Goal: Complete application form

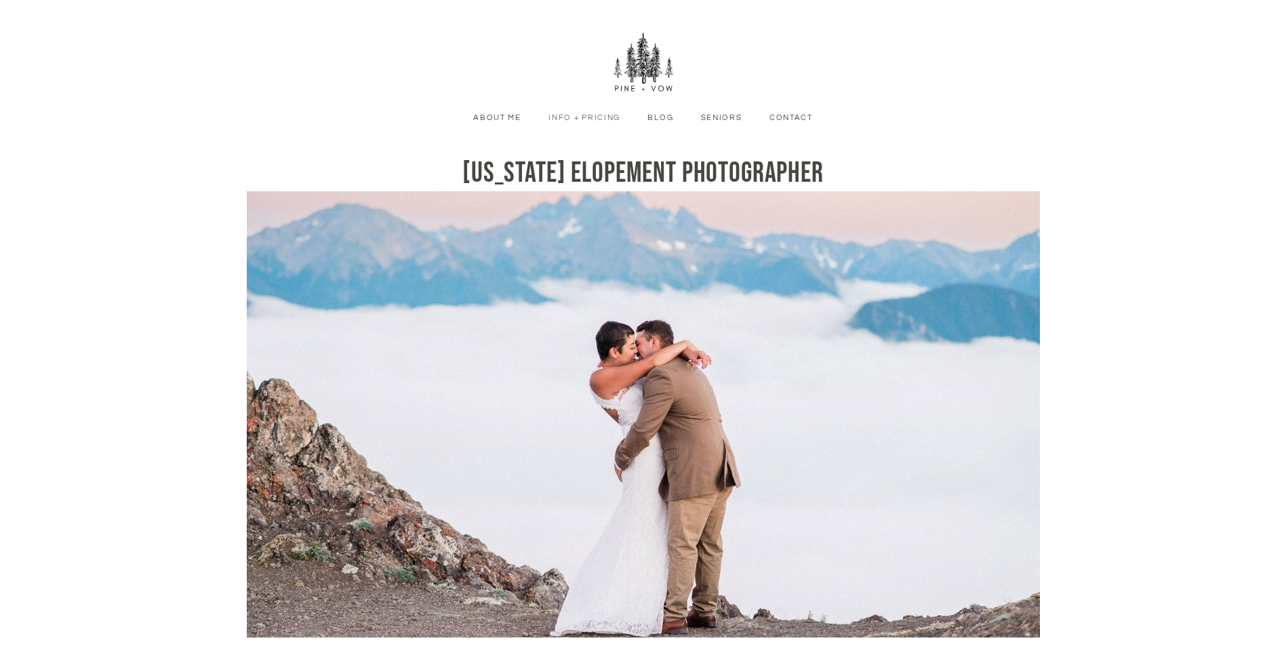
click at [603, 111] on li "Info + Pricing" at bounding box center [584, 117] width 92 height 14
click at [601, 122] on link "Info + Pricing" at bounding box center [584, 118] width 92 height 12
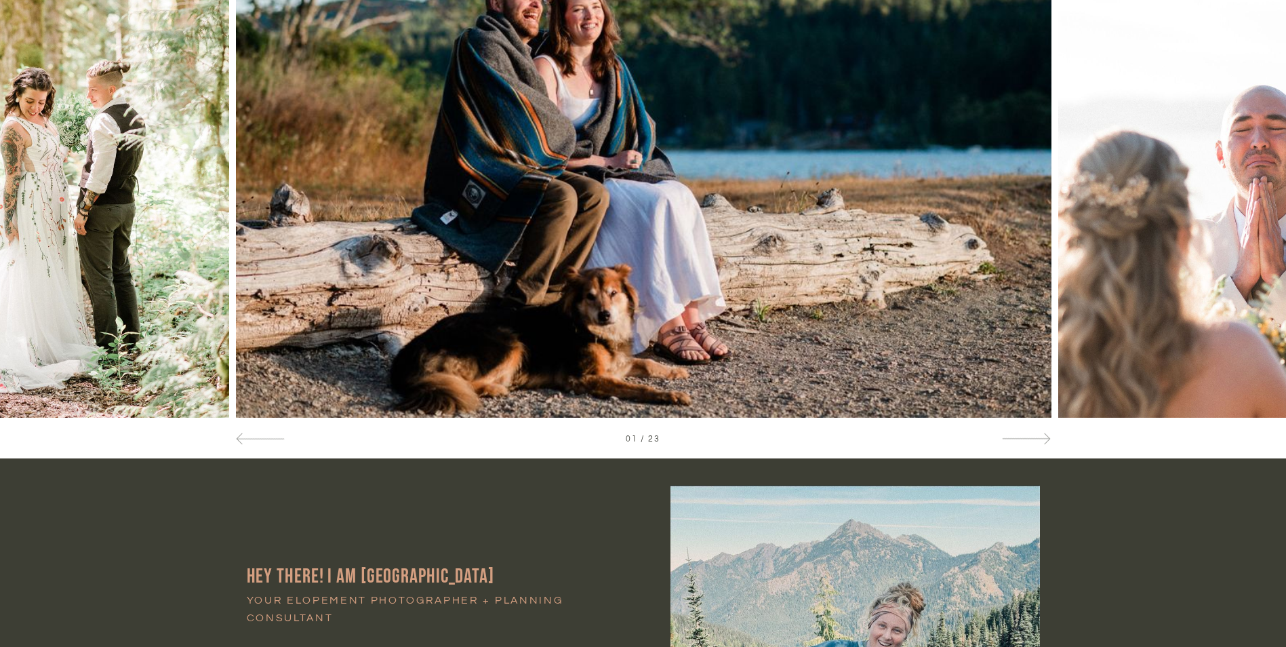
scroll to position [271, 0]
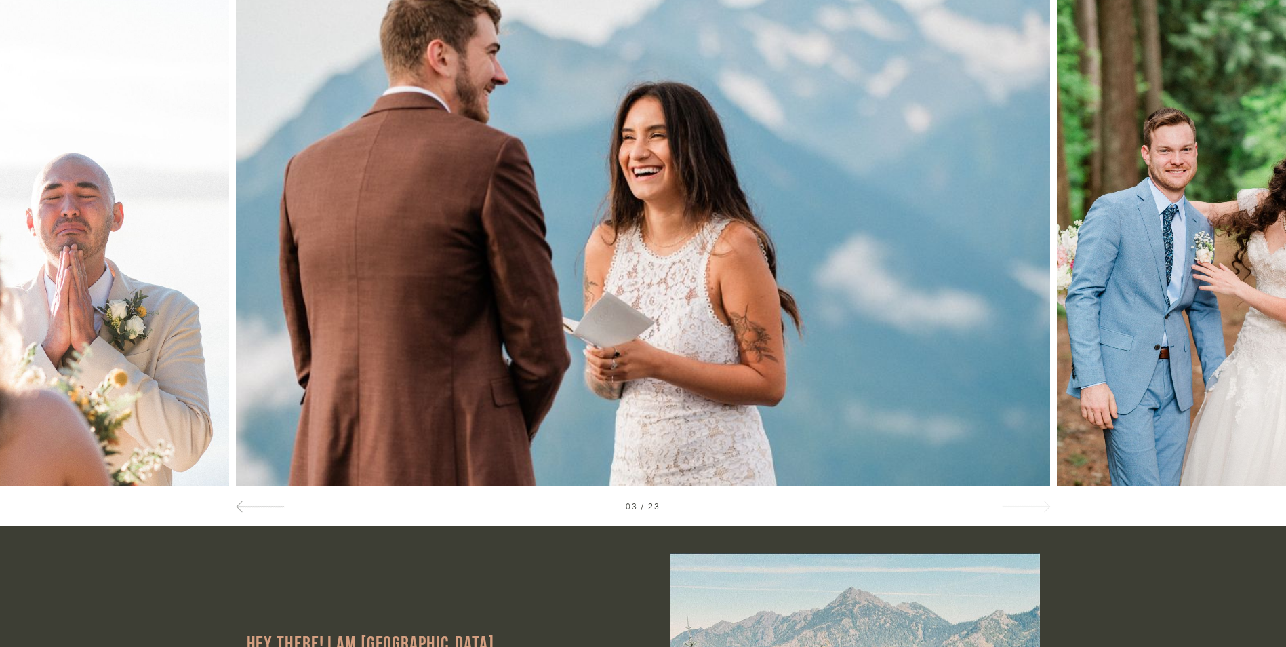
click at [1026, 505] on div at bounding box center [1025, 506] width 49 height 14
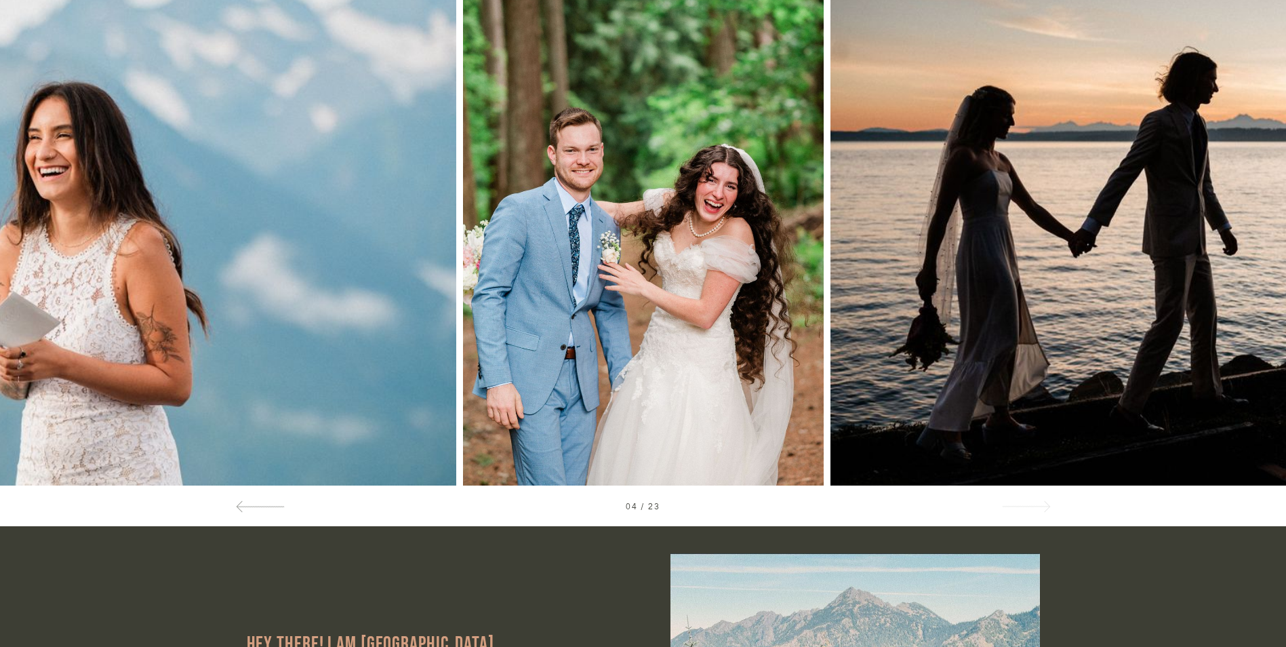
click at [1026, 505] on div at bounding box center [1025, 506] width 49 height 14
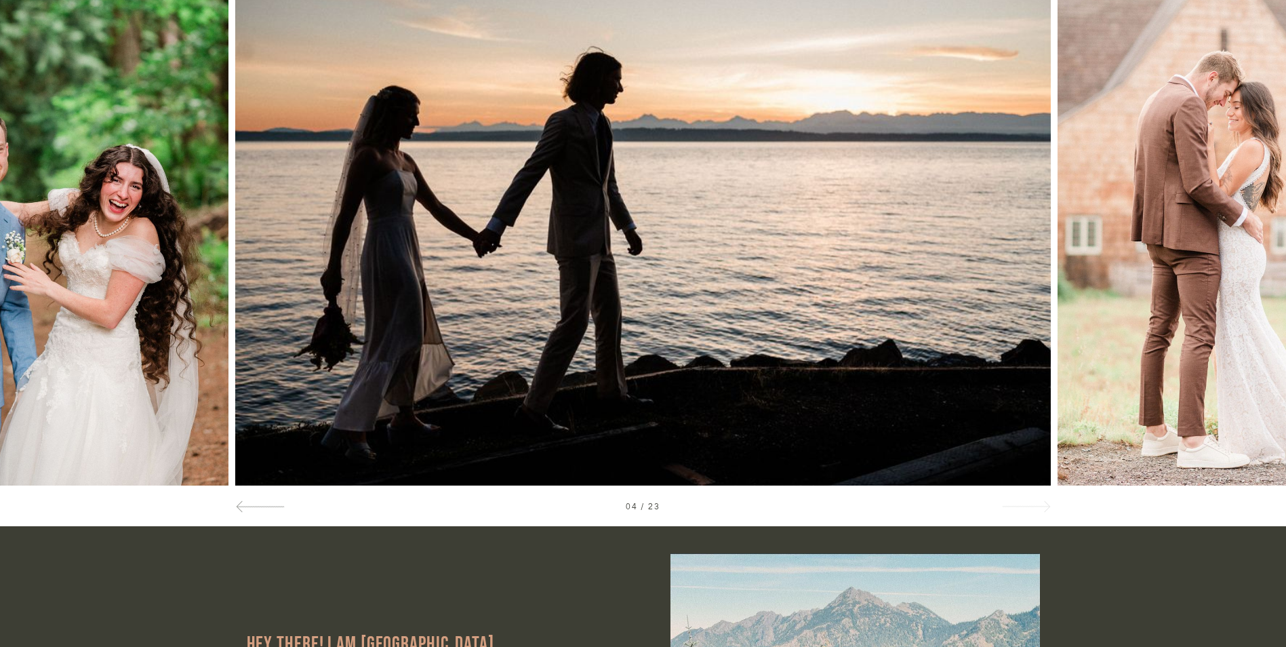
click at [1026, 505] on div at bounding box center [1025, 506] width 49 height 14
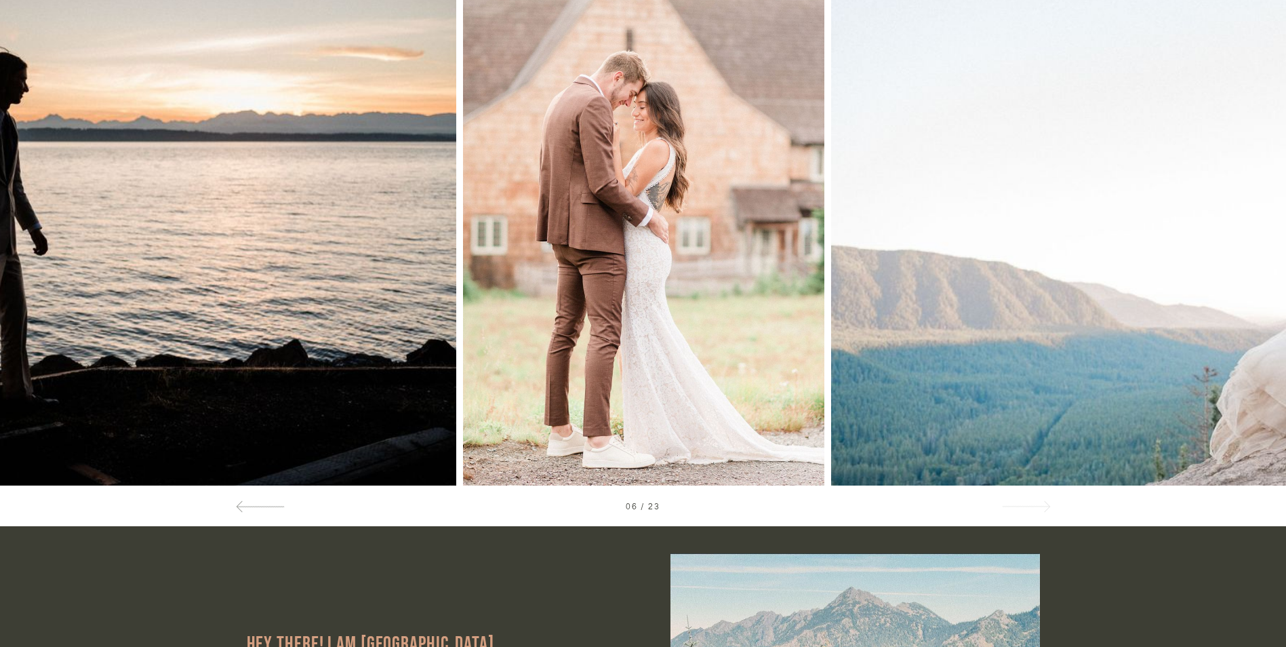
click at [1026, 505] on div at bounding box center [1025, 506] width 49 height 14
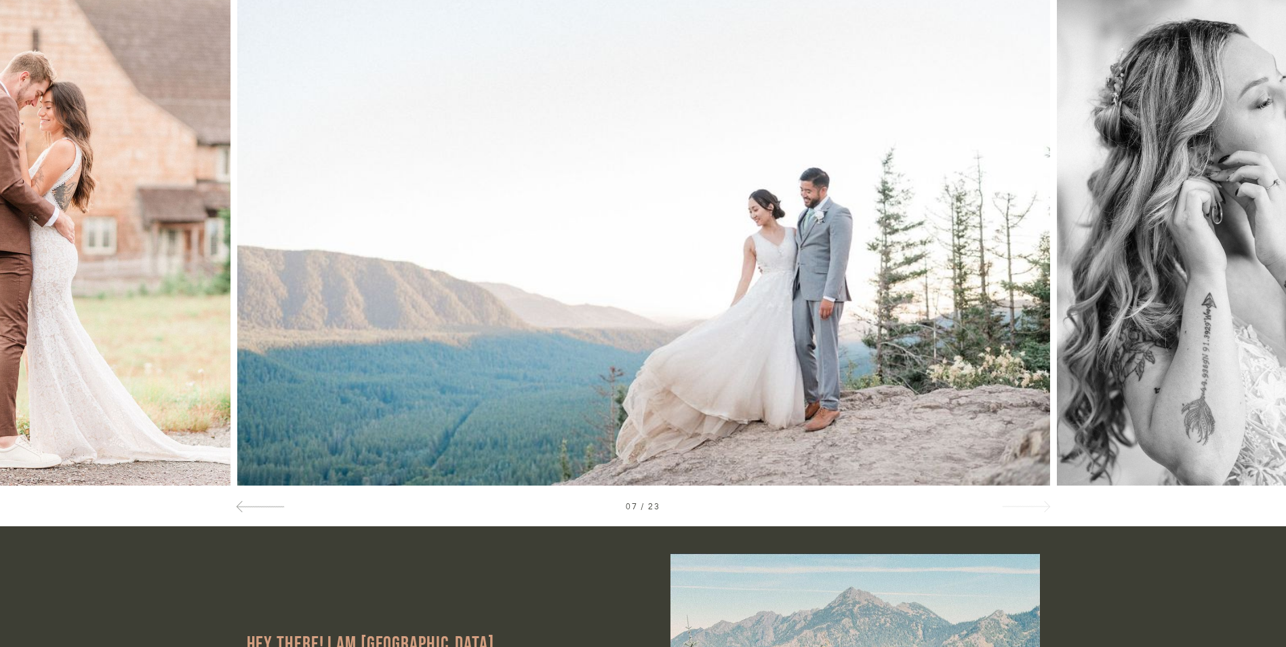
click at [1026, 505] on div at bounding box center [1025, 506] width 49 height 14
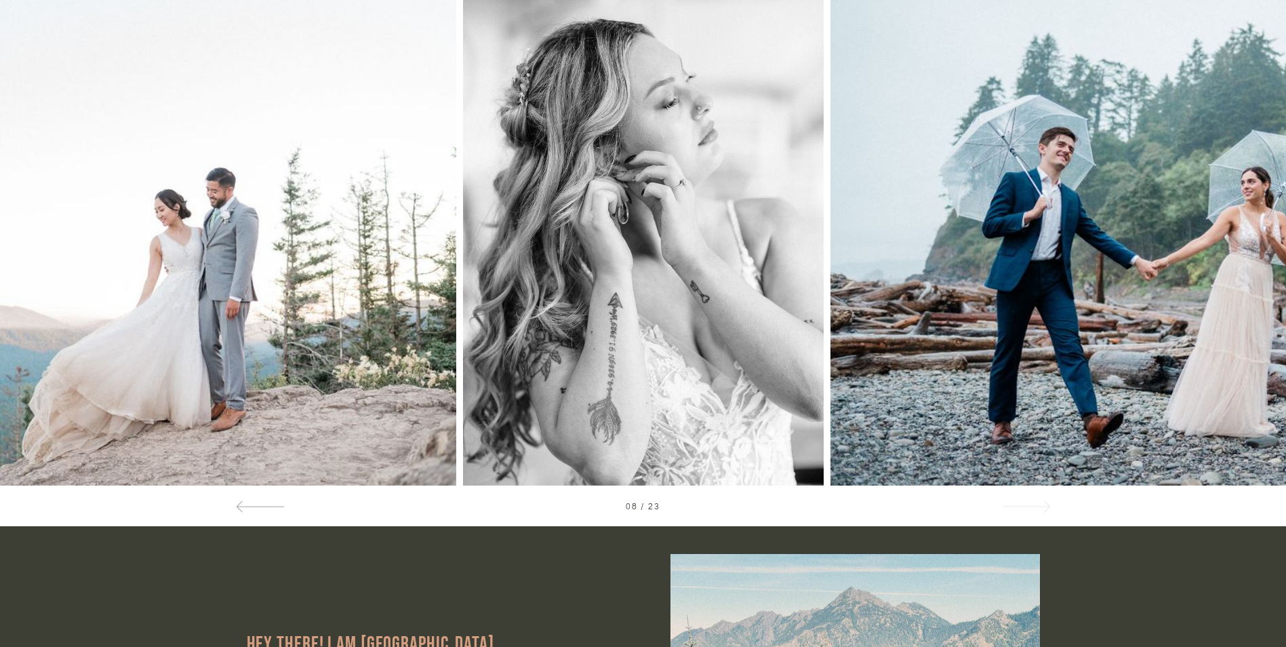
click at [1026, 505] on div at bounding box center [1025, 506] width 49 height 14
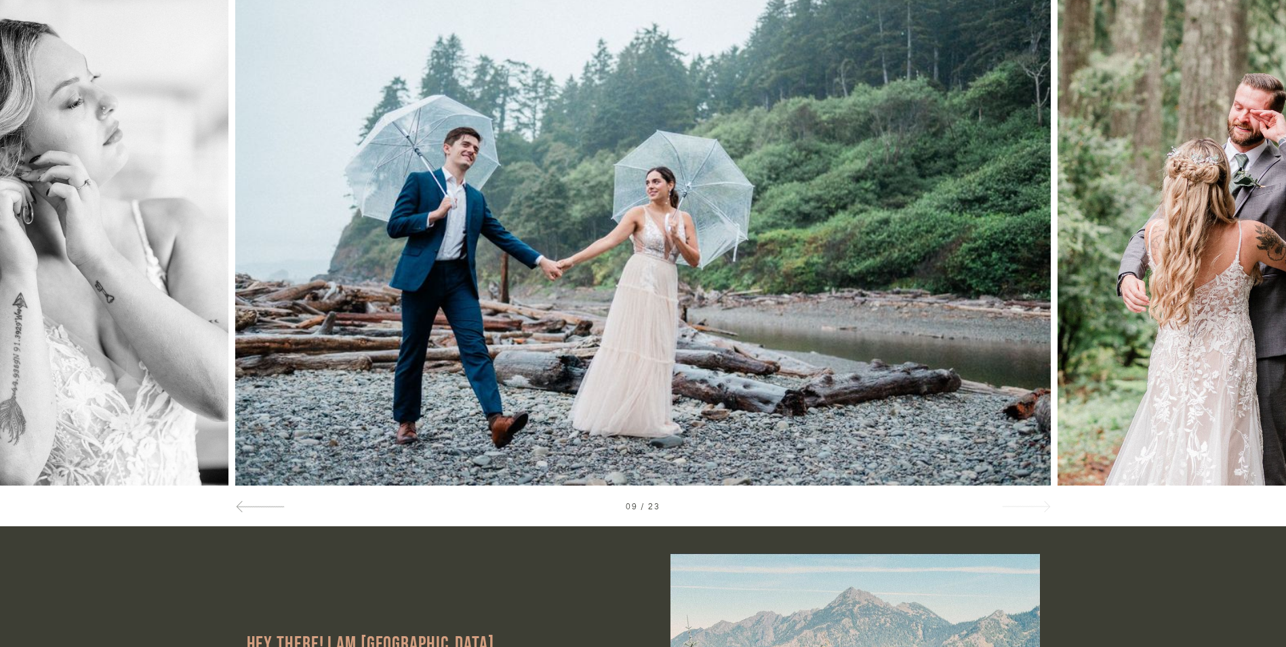
click at [1026, 505] on div at bounding box center [1025, 506] width 49 height 14
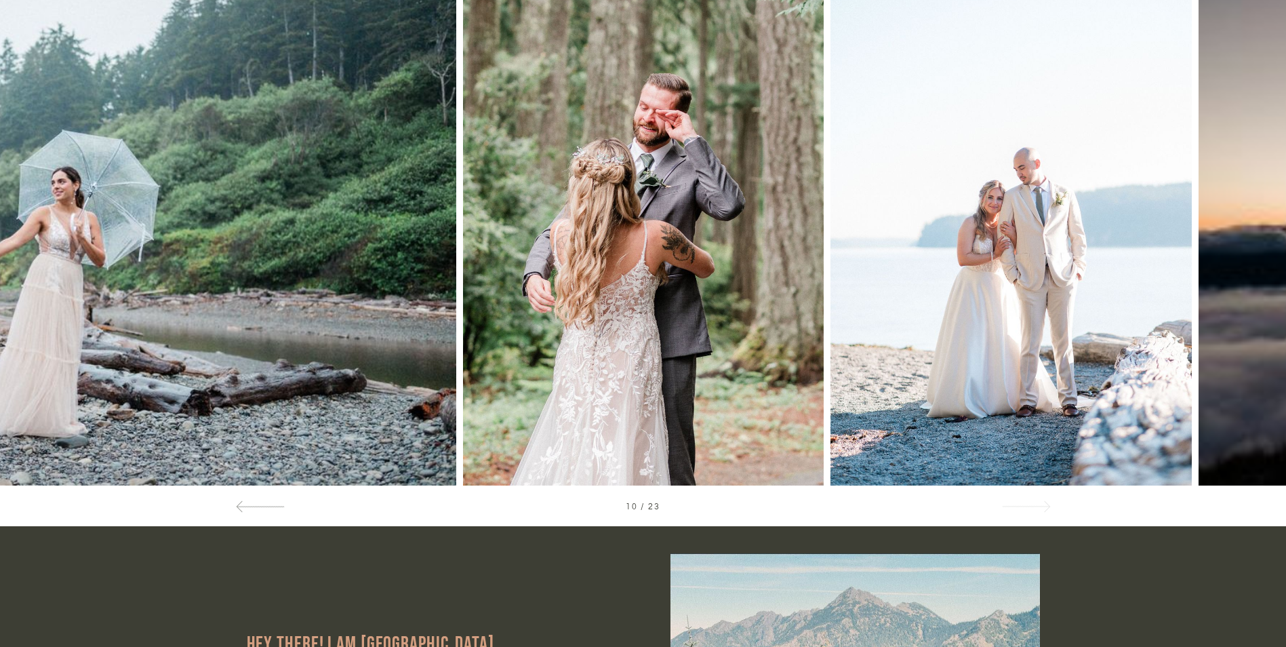
click at [1026, 505] on div at bounding box center [1025, 506] width 49 height 14
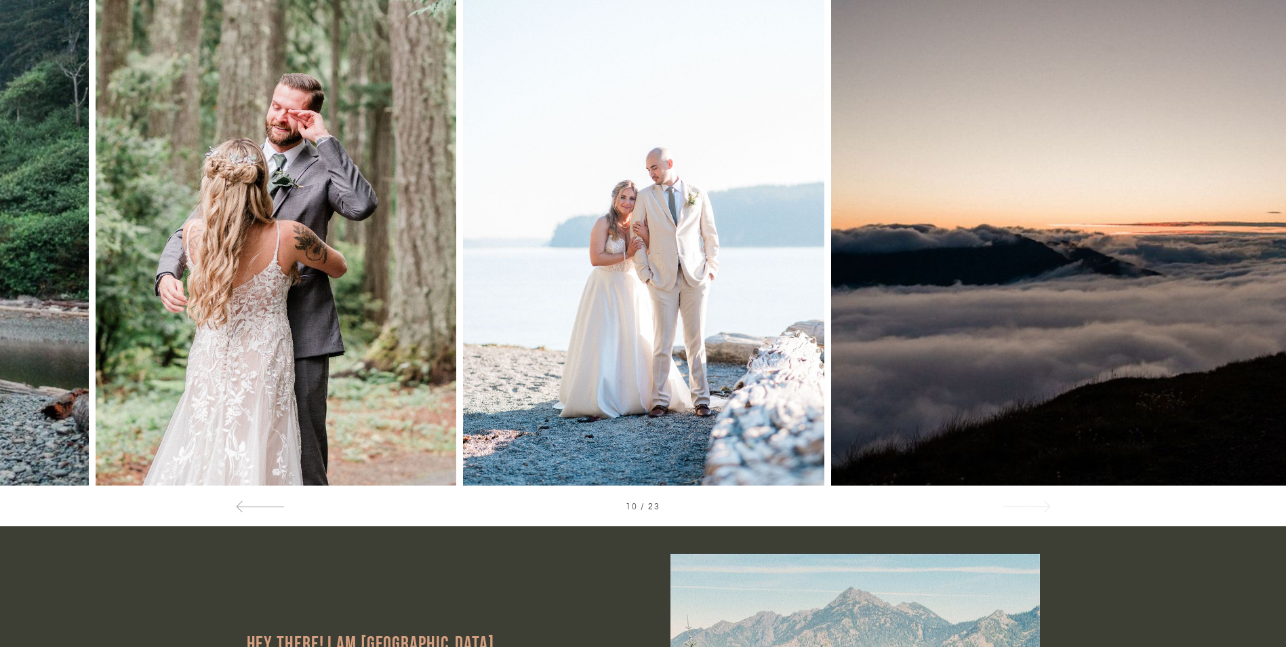
click at [1026, 505] on div at bounding box center [1025, 506] width 49 height 14
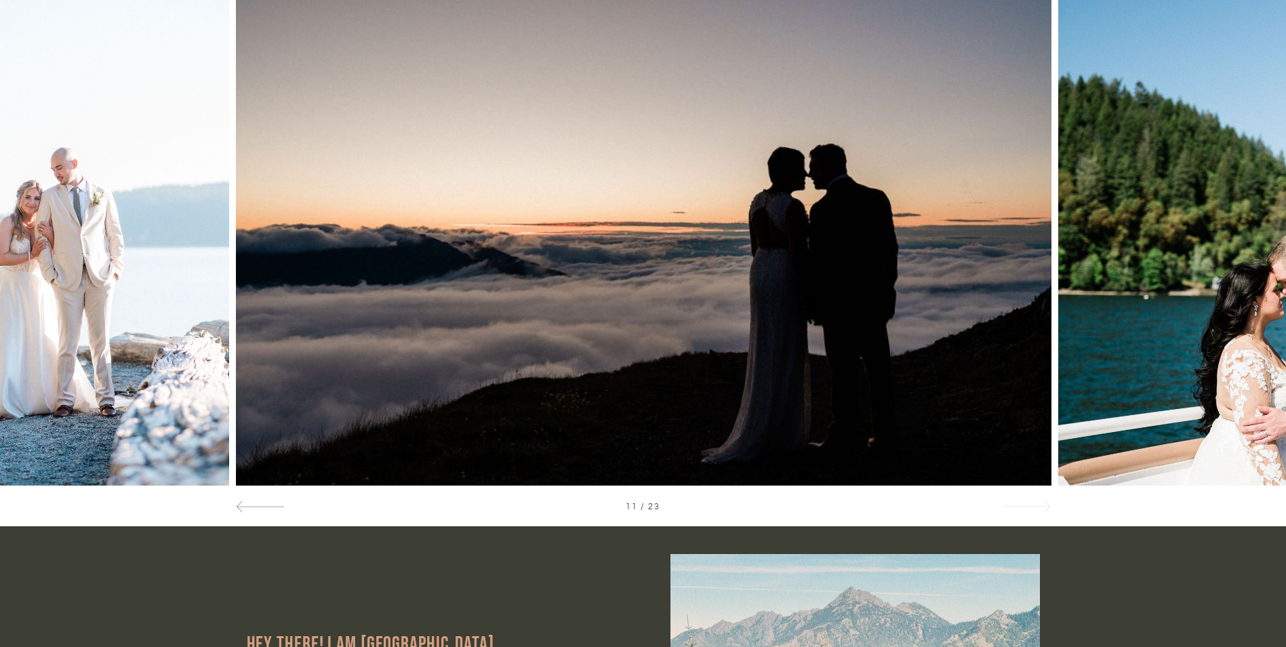
click at [1026, 505] on div at bounding box center [1025, 506] width 49 height 14
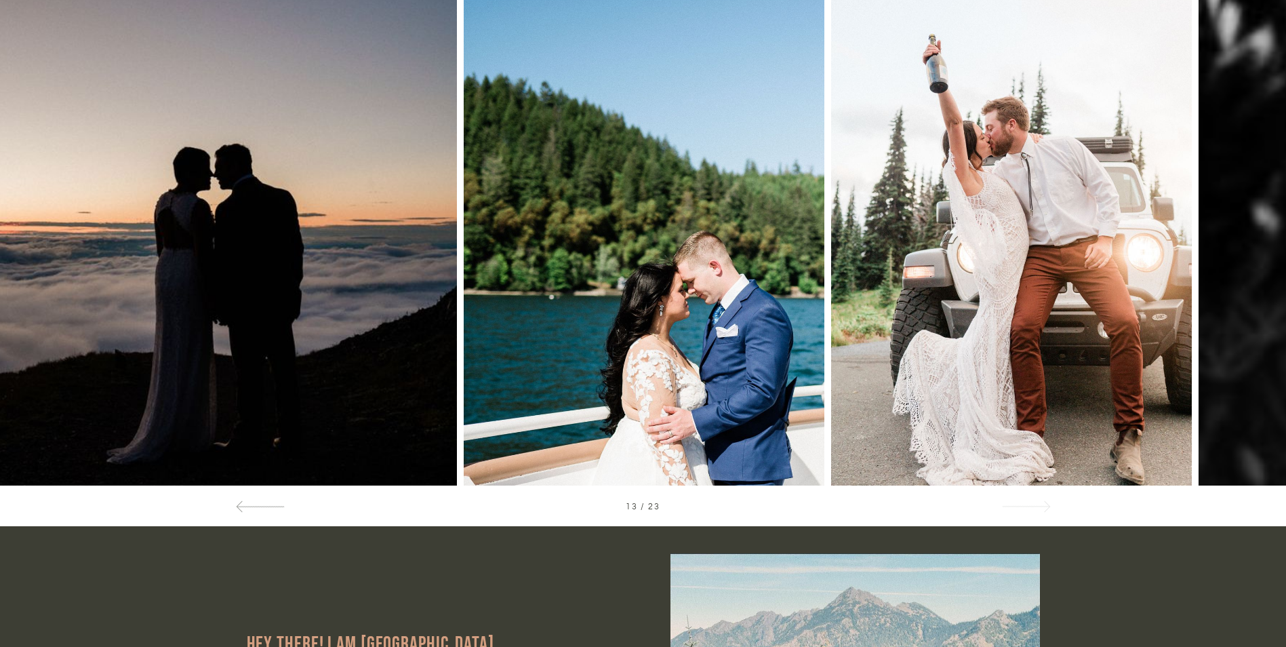
click at [1026, 505] on div at bounding box center [1025, 506] width 49 height 14
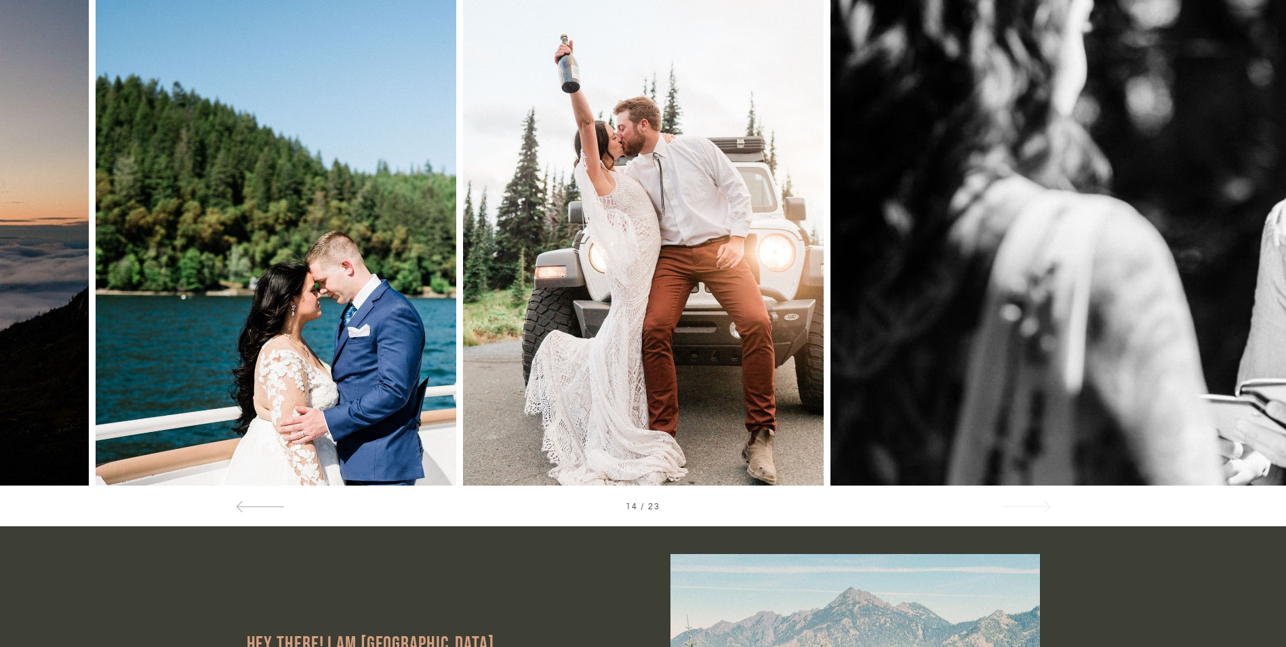
click at [1026, 505] on div at bounding box center [1025, 506] width 49 height 14
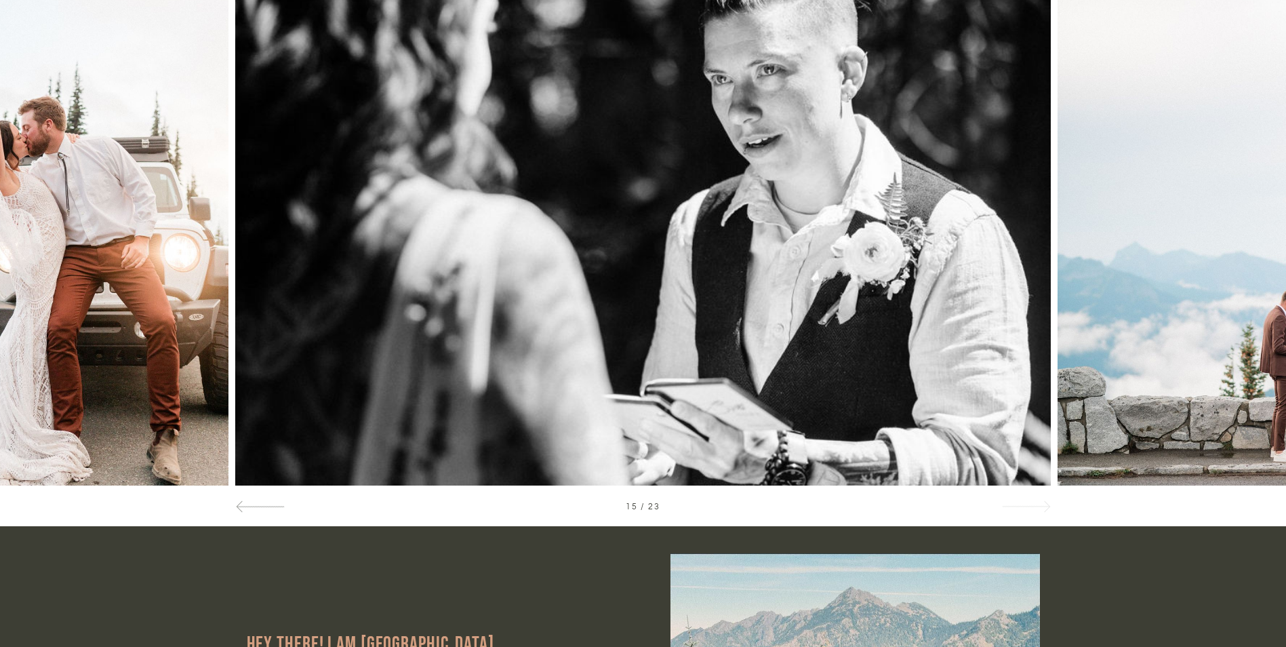
click at [1026, 505] on div at bounding box center [1025, 506] width 49 height 14
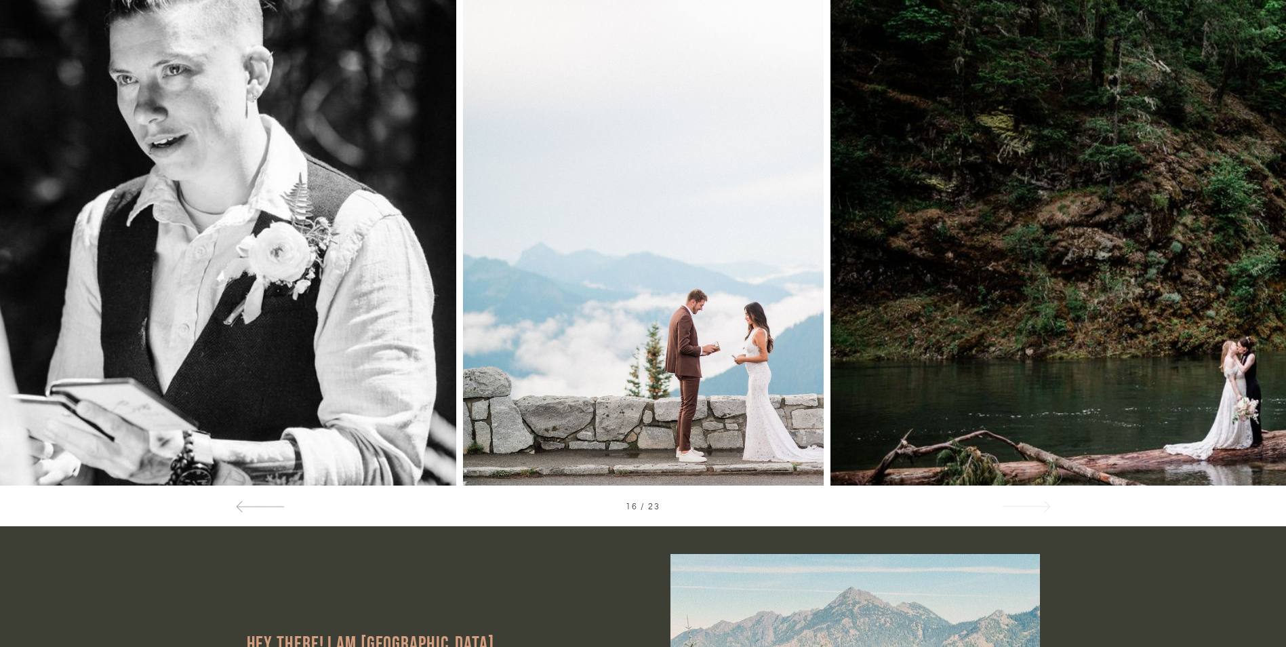
click at [1026, 505] on div at bounding box center [1025, 506] width 49 height 14
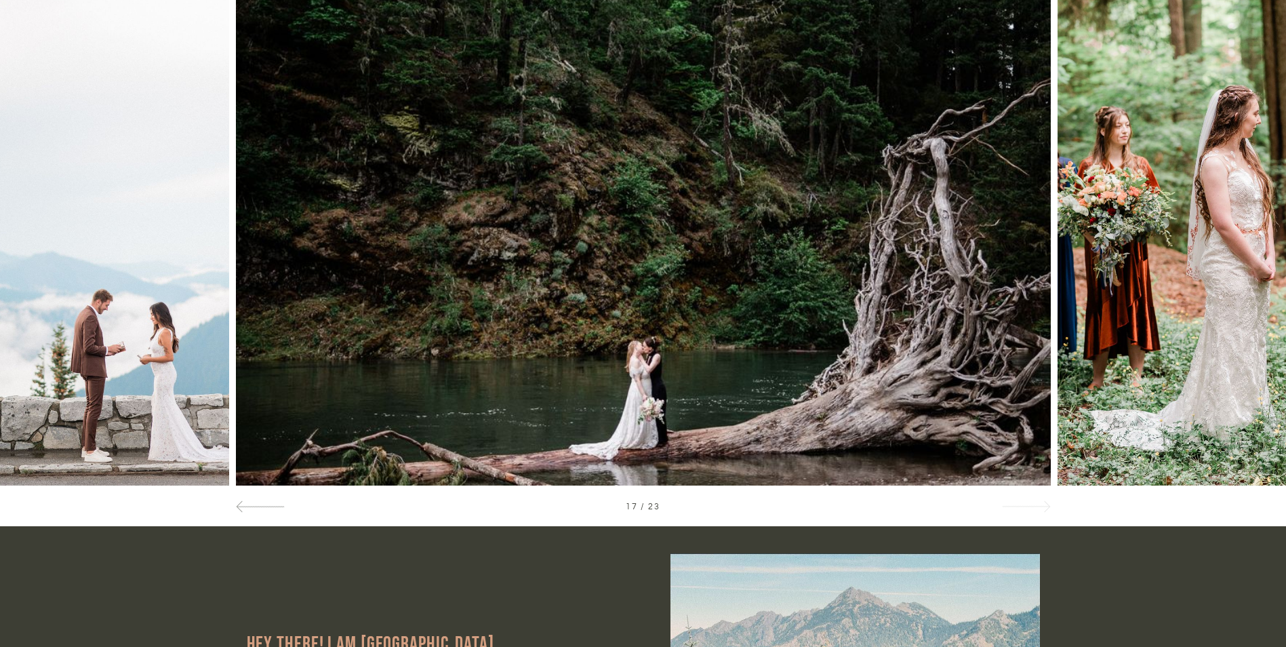
click at [1026, 505] on div at bounding box center [1025, 506] width 49 height 14
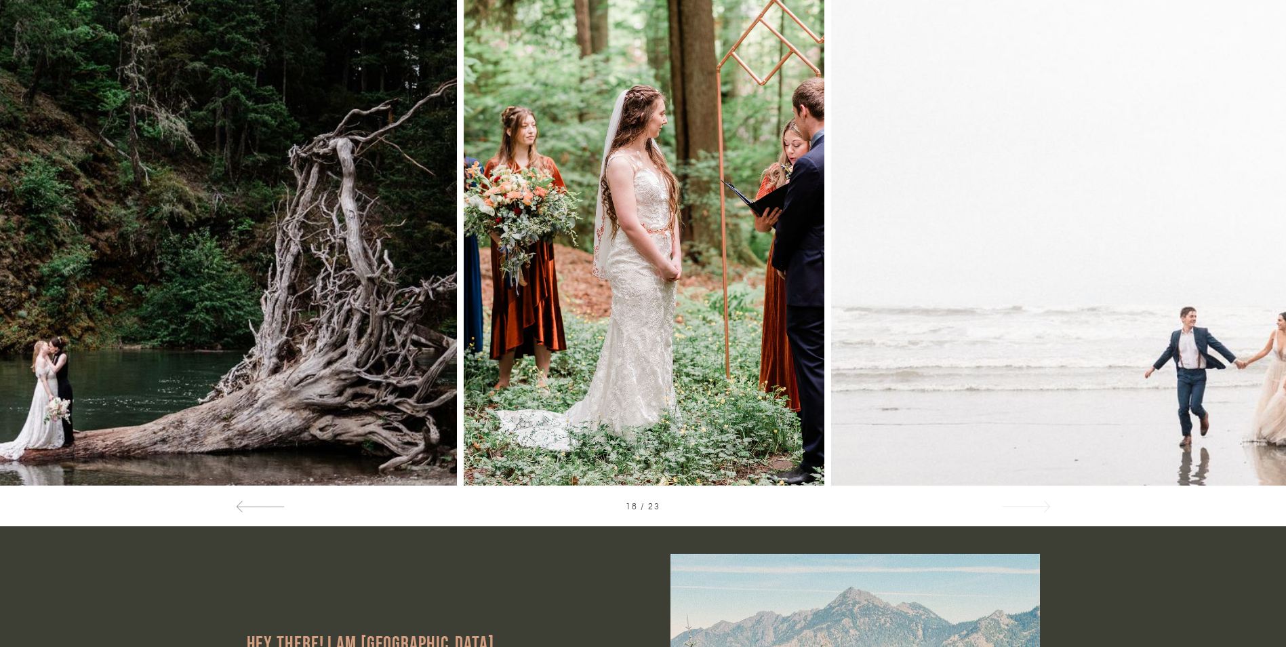
click at [1026, 505] on div at bounding box center [1025, 506] width 49 height 14
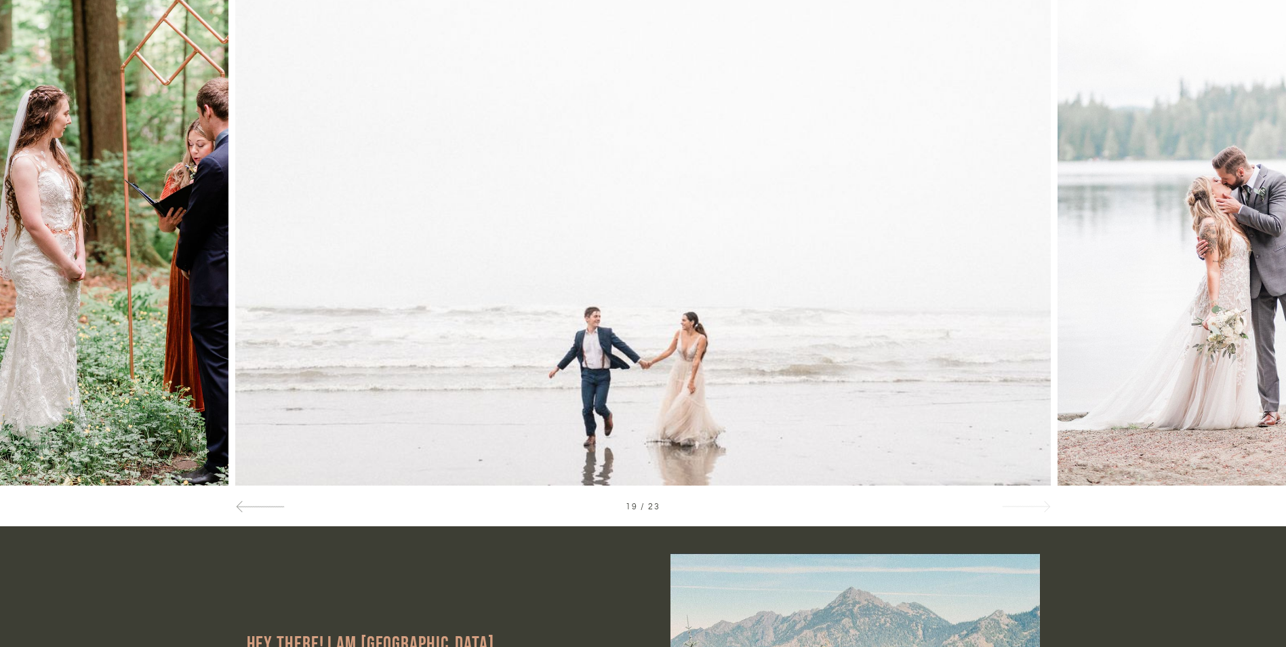
click at [1026, 505] on div at bounding box center [1025, 506] width 49 height 14
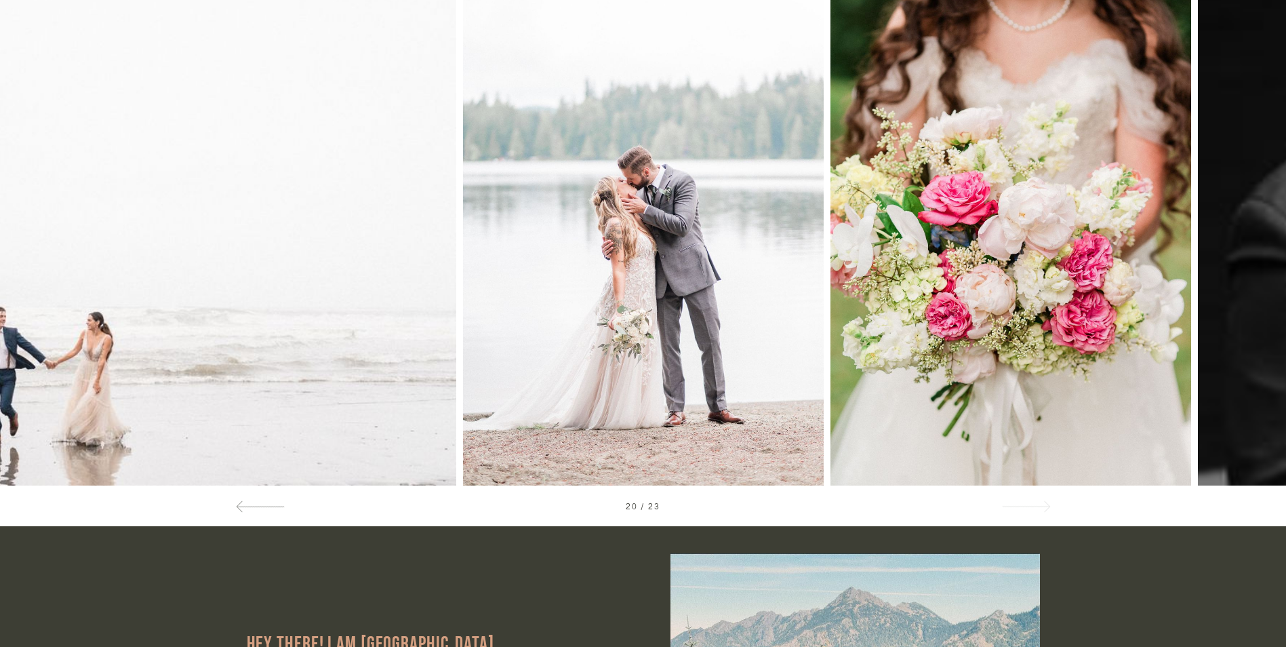
click at [1026, 505] on div at bounding box center [1025, 506] width 49 height 14
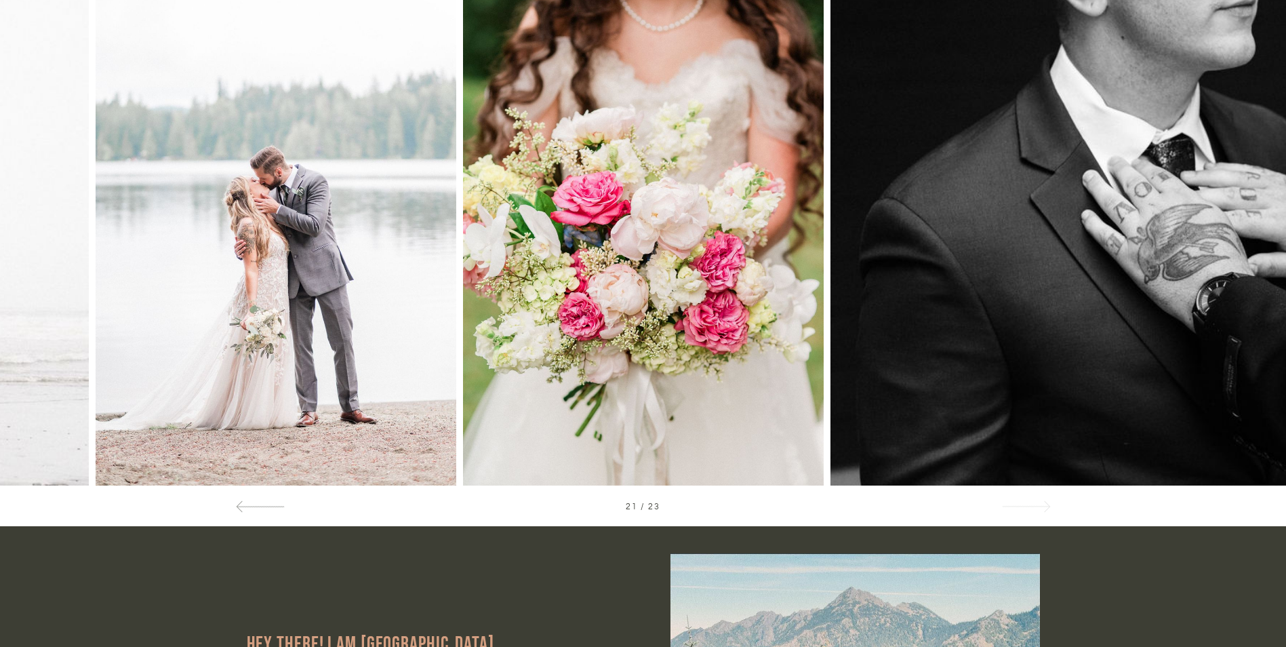
click at [1026, 505] on div at bounding box center [1025, 506] width 49 height 14
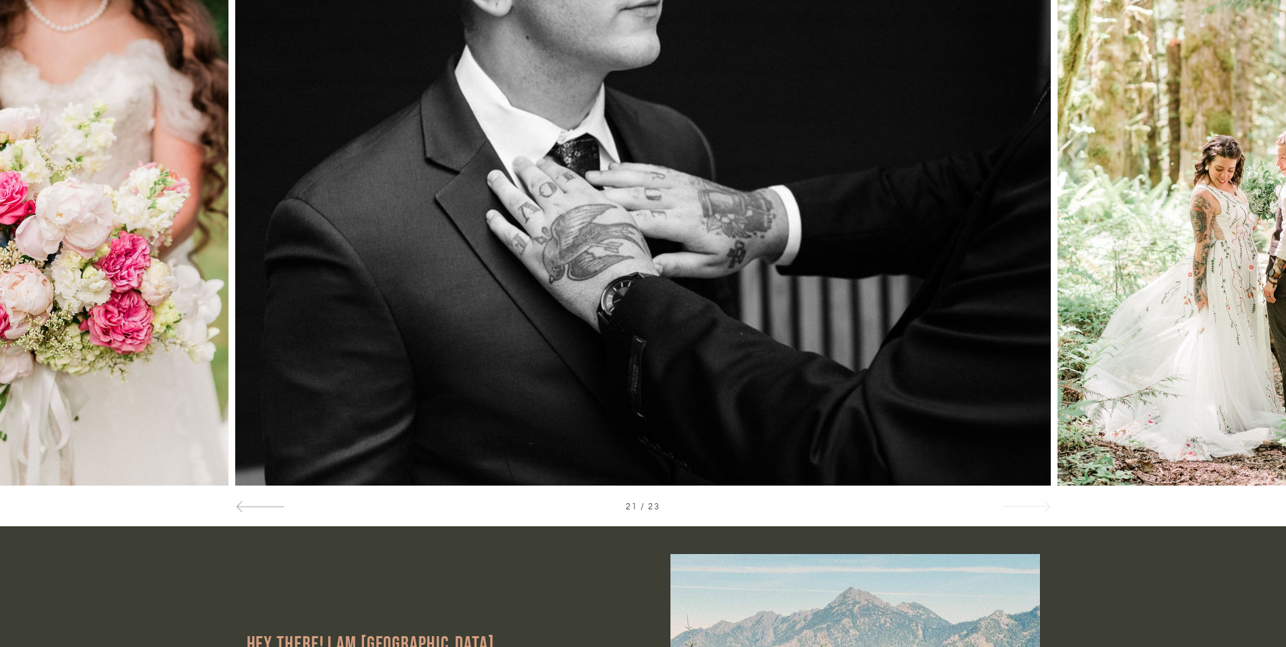
click at [1026, 505] on div at bounding box center [1025, 506] width 49 height 14
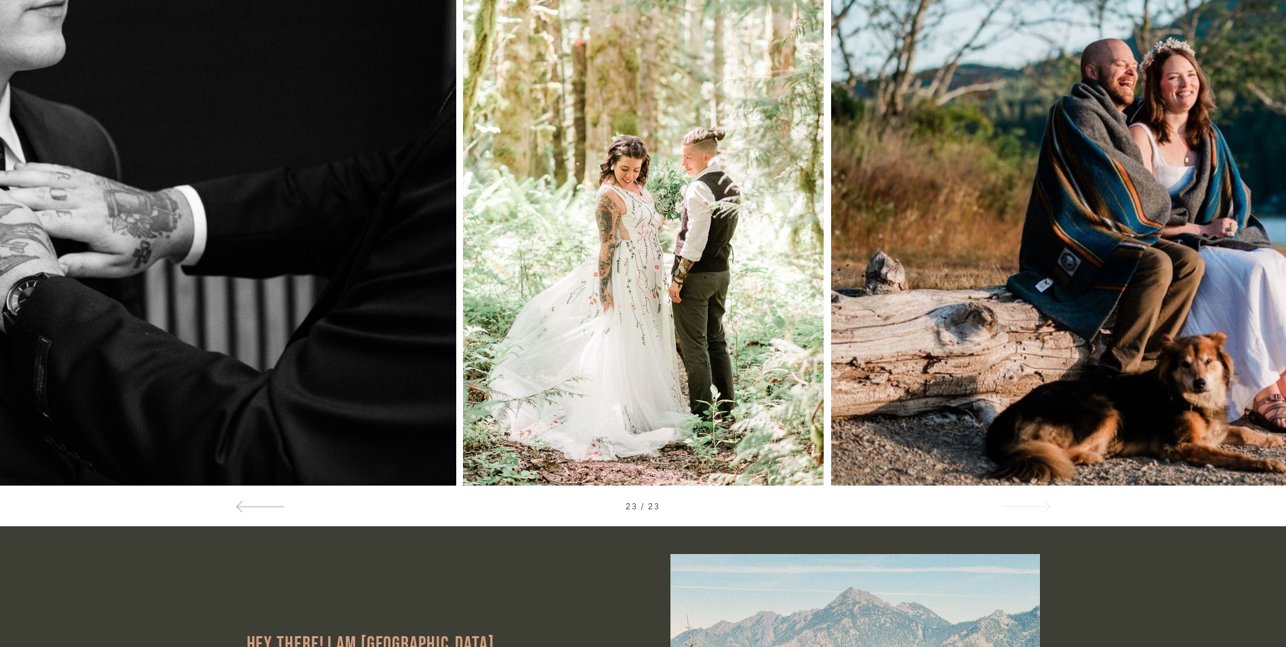
click at [1026, 505] on div at bounding box center [1025, 506] width 49 height 14
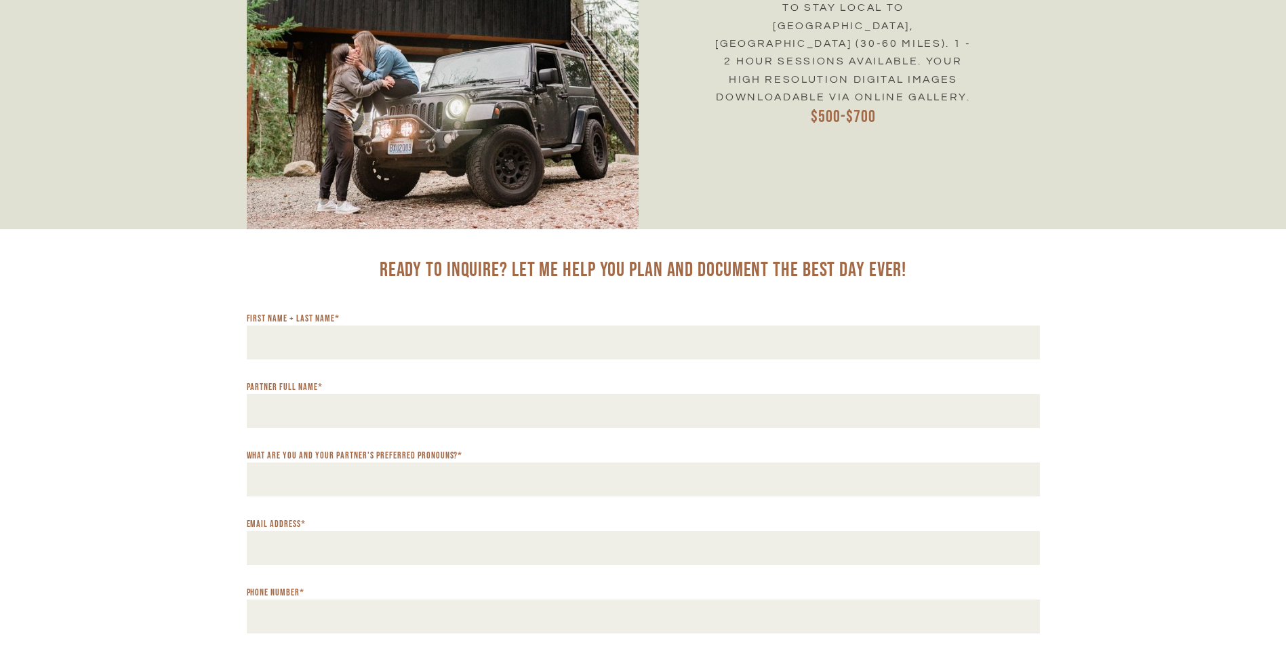
scroll to position [6509, 0]
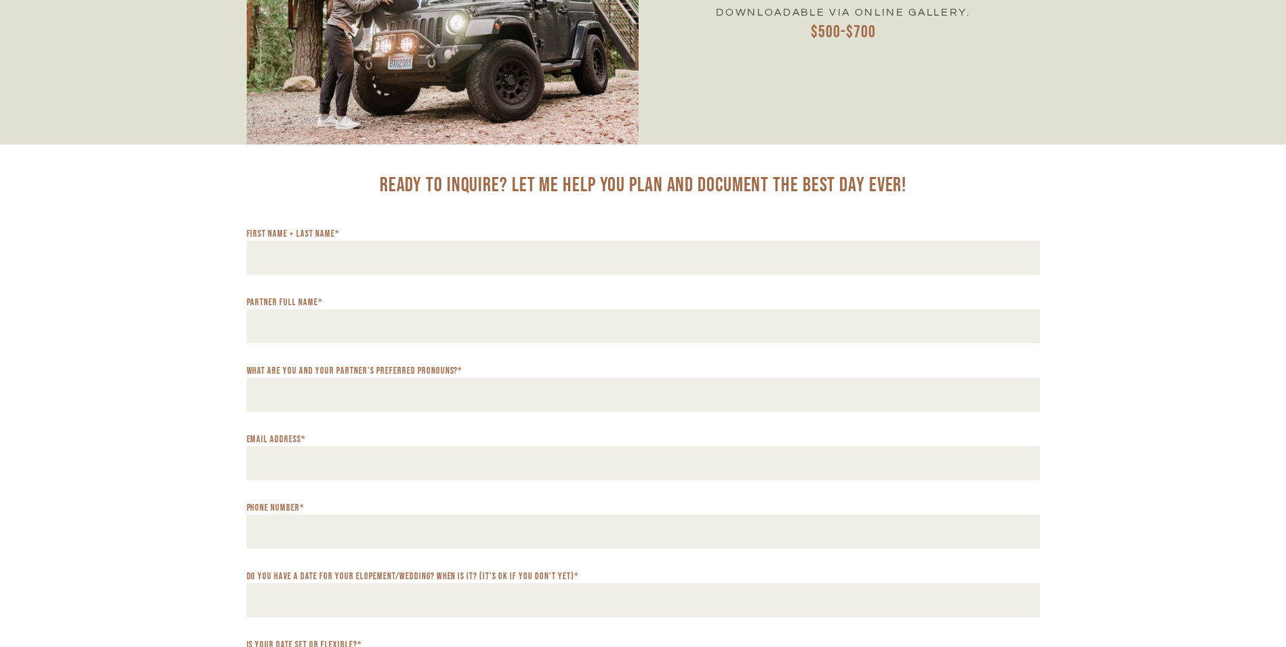
click at [856, 255] on input "First Name + Last Name *" at bounding box center [643, 258] width 793 height 34
click at [327, 252] on input "First Name + Last Name *" at bounding box center [643, 258] width 793 height 34
type input "**********"
click at [423, 394] on input "What are you and your partner's preferred pronouns? *" at bounding box center [643, 395] width 793 height 34
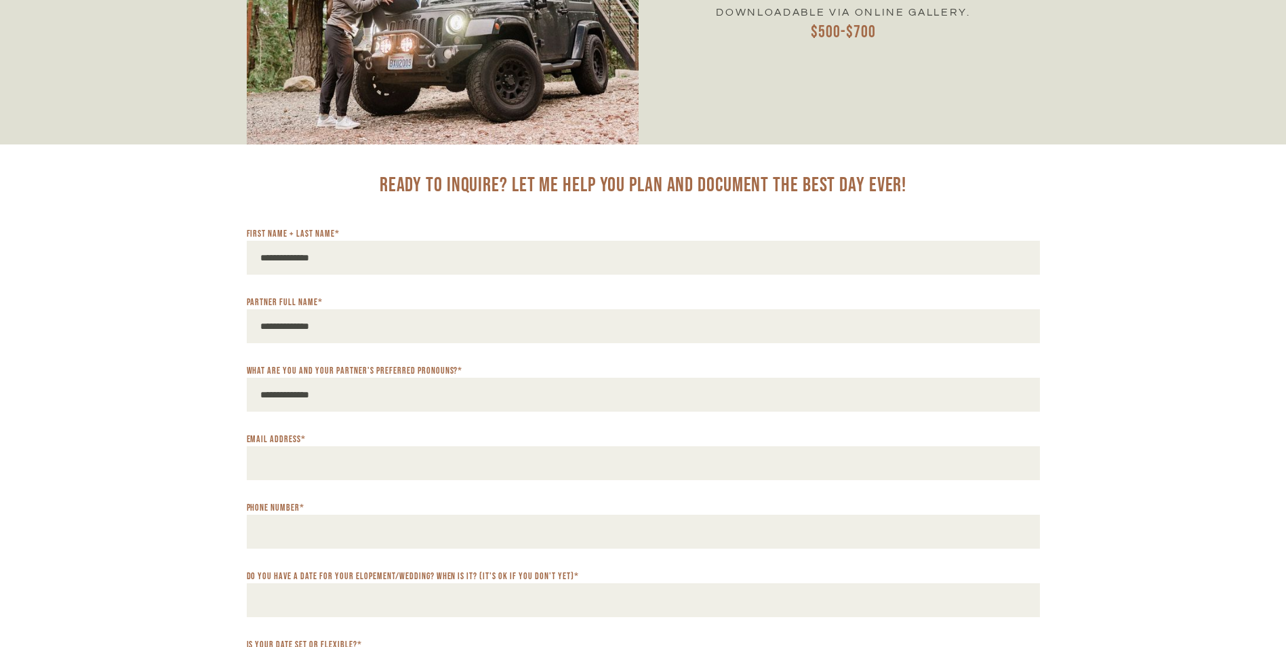
type input "**********"
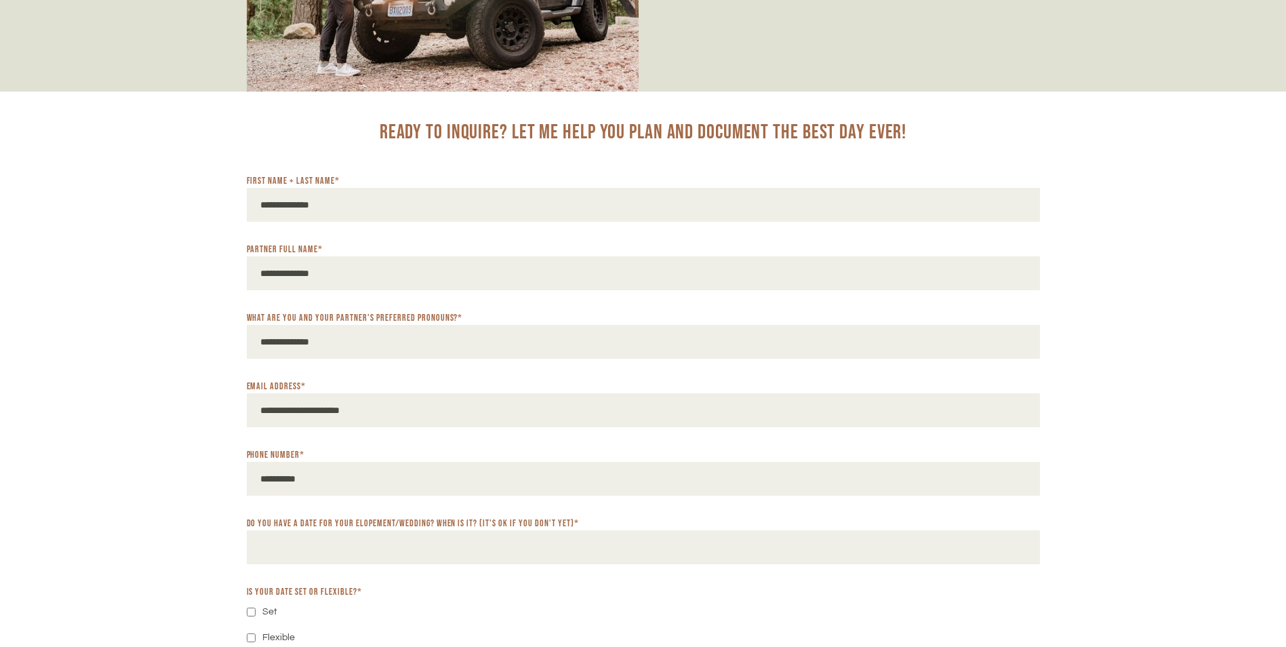
scroll to position [6712, 0]
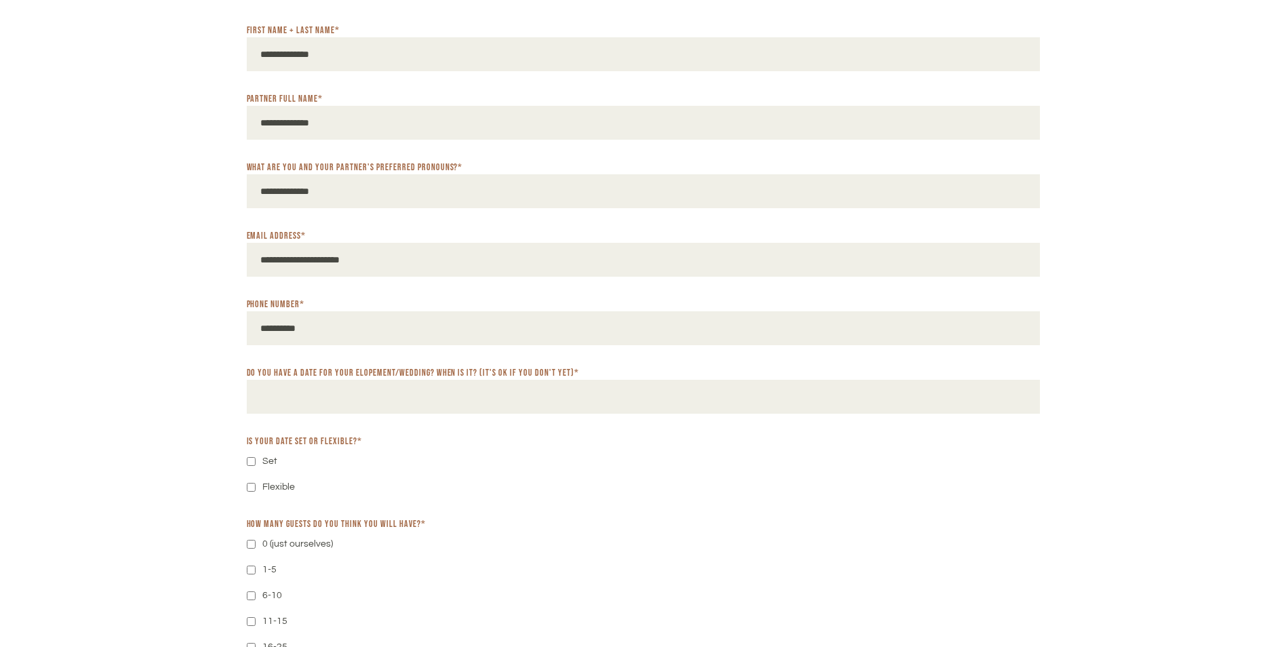
click at [343, 408] on input "Do you have a date for your elopement/wedding? When is it? (It's ok if you don'…" at bounding box center [643, 397] width 793 height 34
type input "**********"
click at [268, 463] on label "Set" at bounding box center [269, 461] width 15 height 19
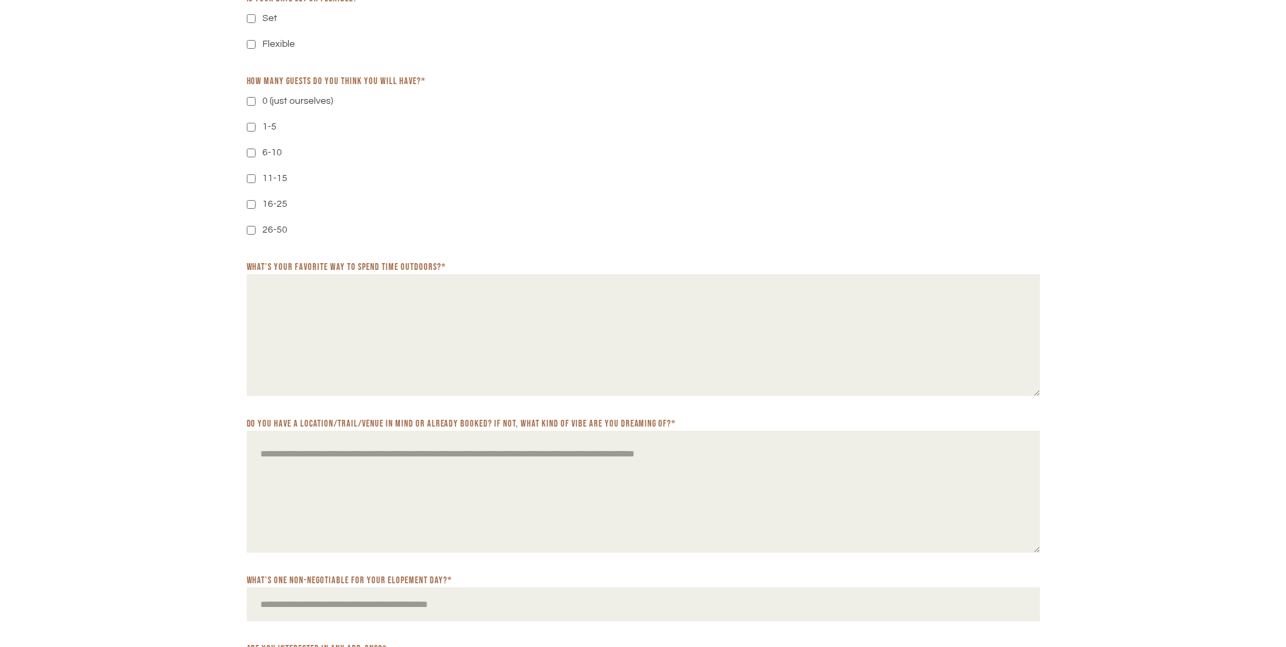
scroll to position [7187, 0]
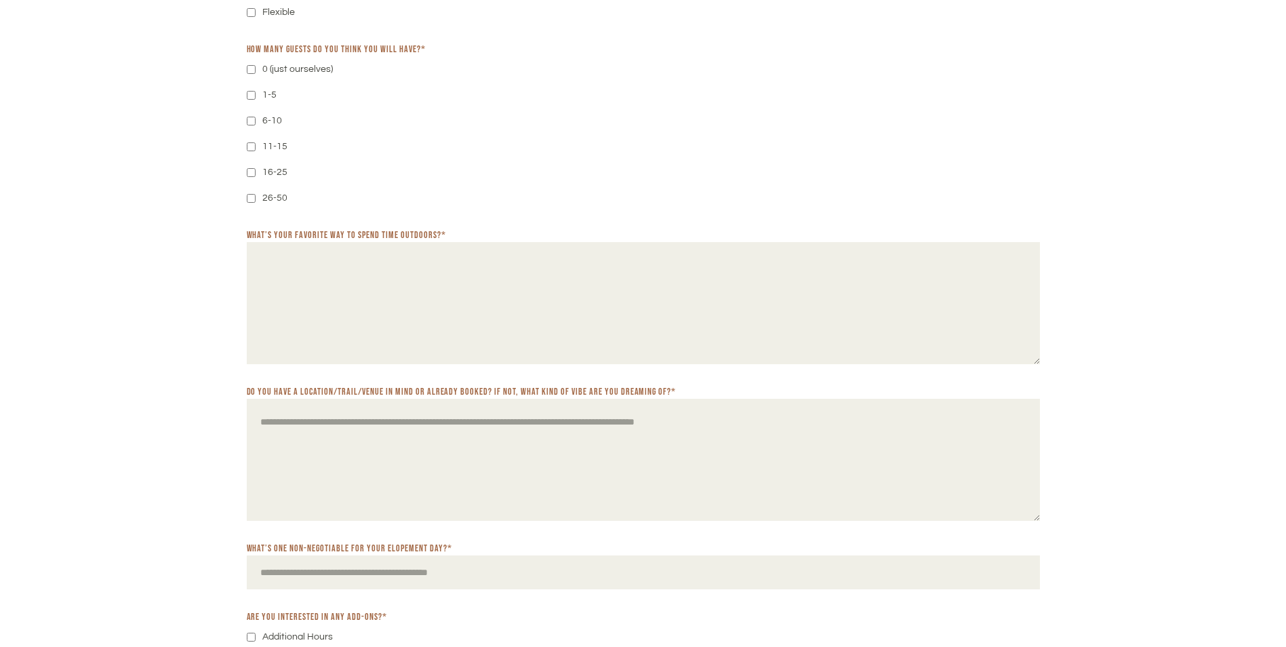
click at [485, 323] on textarea "What’s your favorite way to spend time outdoors? *" at bounding box center [643, 303] width 793 height 122
type textarea "**********"
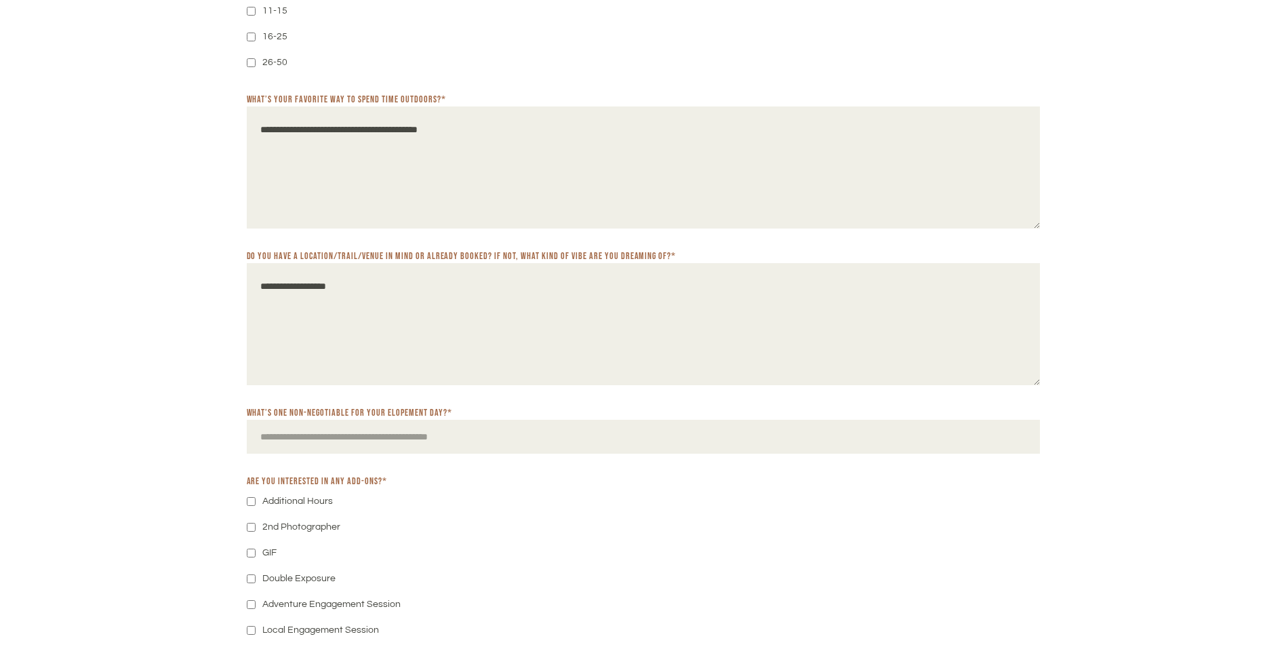
type textarea "**********"
click at [285, 441] on input "What’s one non-negotiable for your elopement day? *" at bounding box center [643, 437] width 793 height 34
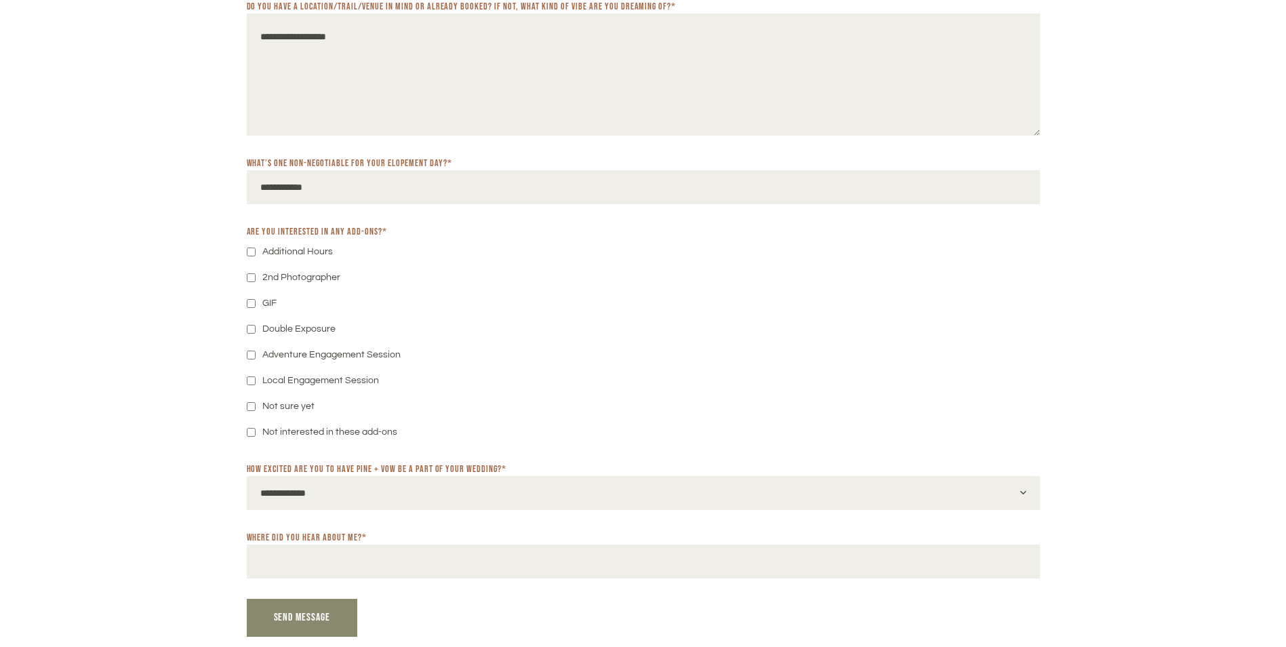
scroll to position [7594, 0]
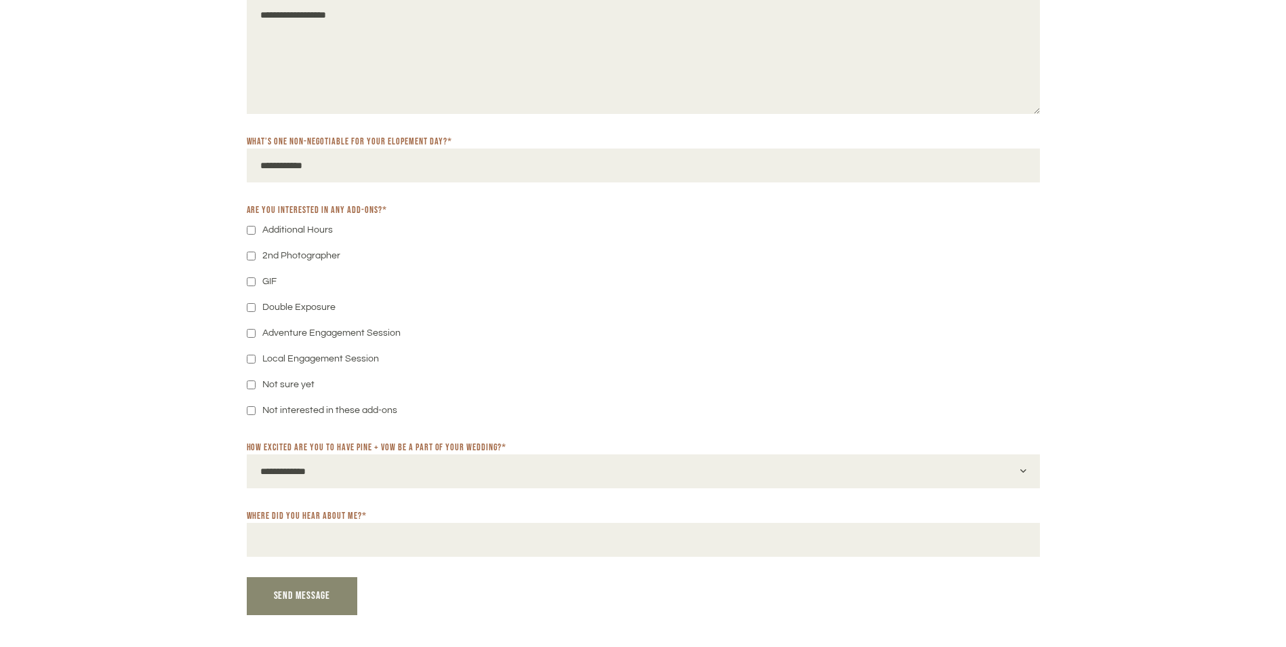
type input "**********"
click at [264, 385] on label "Not sure yet" at bounding box center [288, 384] width 52 height 19
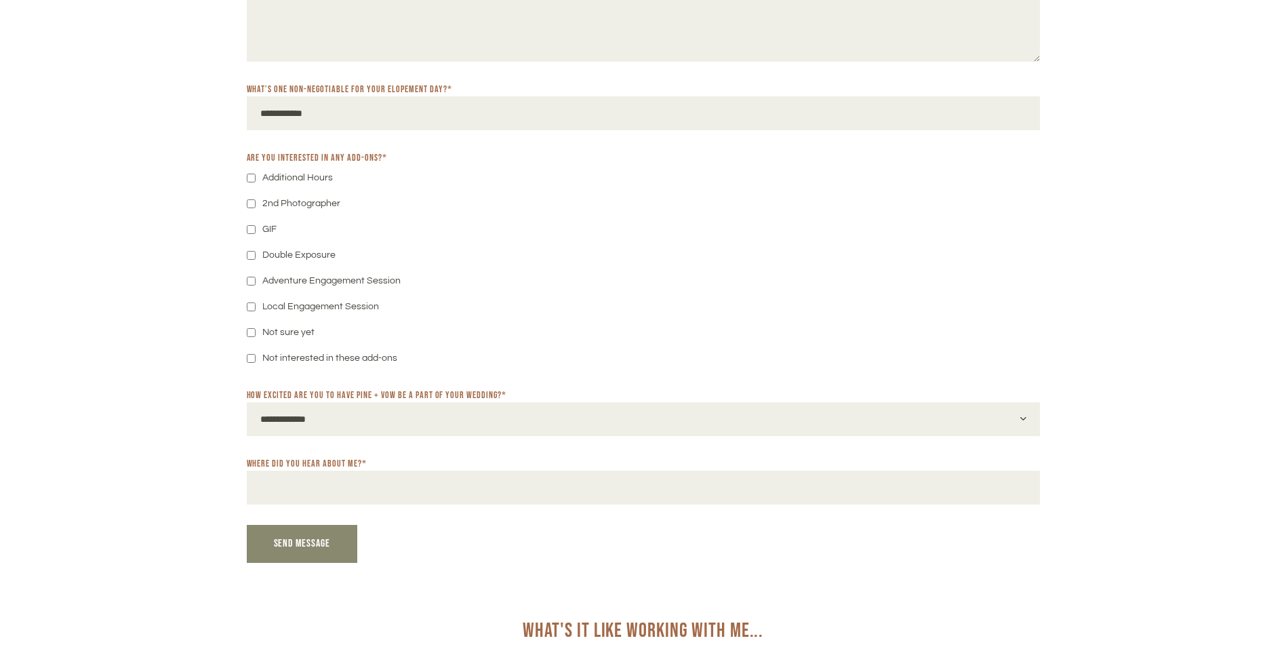
scroll to position [7661, 0]
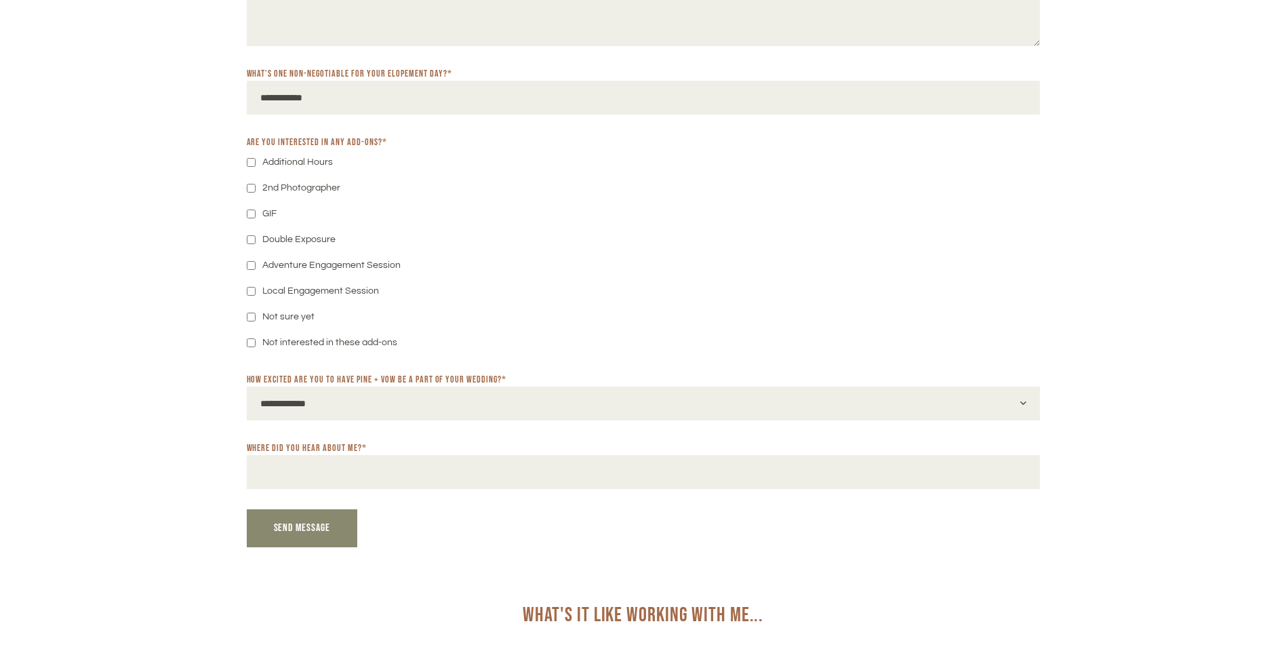
click at [402, 410] on select "**********" at bounding box center [643, 403] width 793 height 34
select select "**********"
click at [247, 388] on select "**********" at bounding box center [643, 403] width 793 height 34
click at [319, 474] on input "Where did you hear about me? *" at bounding box center [643, 472] width 793 height 34
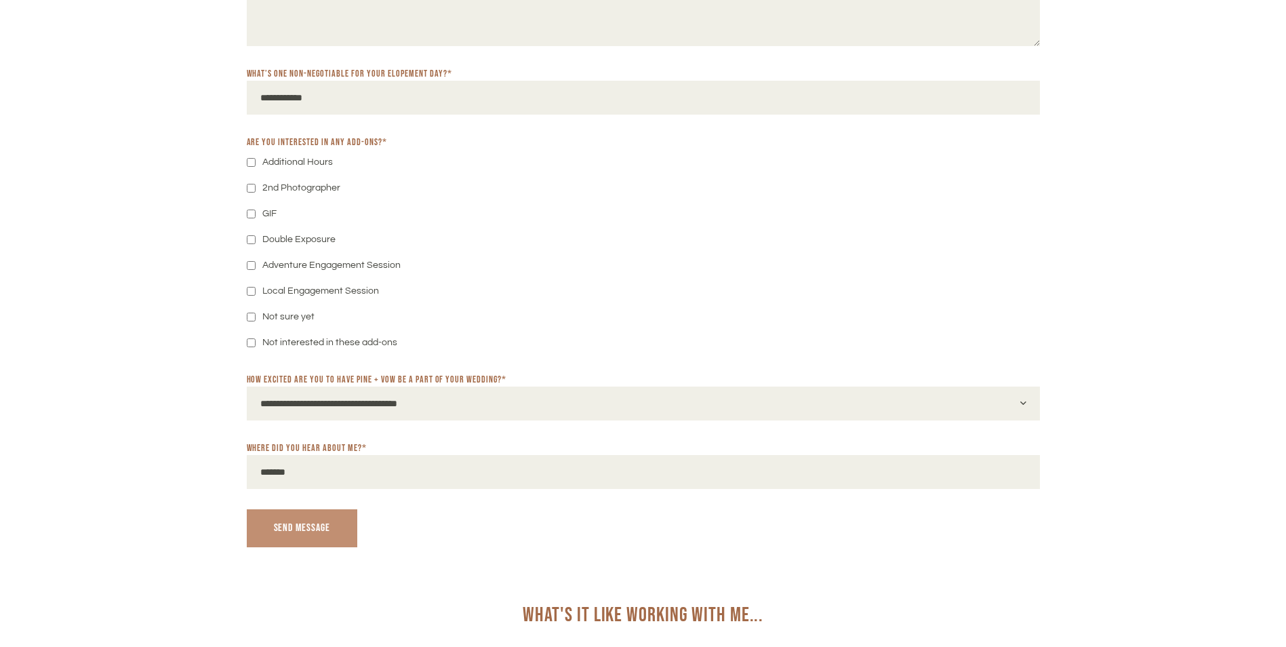
type input "*******"
click at [328, 534] on span "Send Message" at bounding box center [302, 527] width 57 height 13
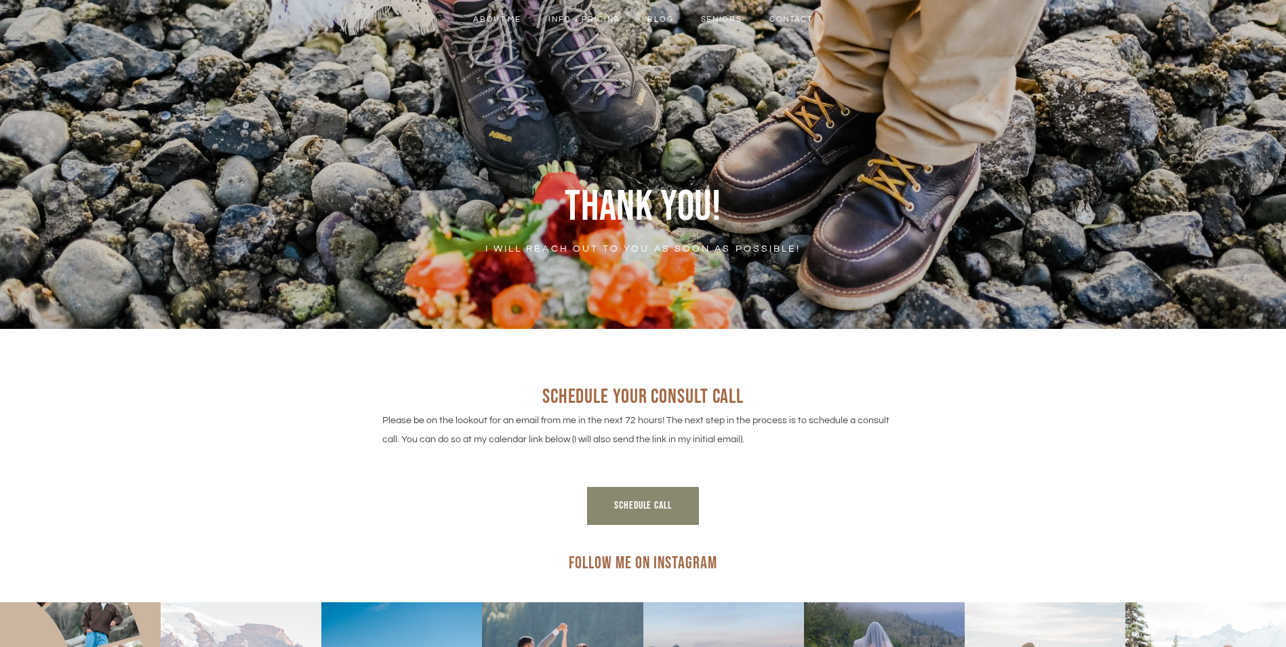
scroll to position [136, 0]
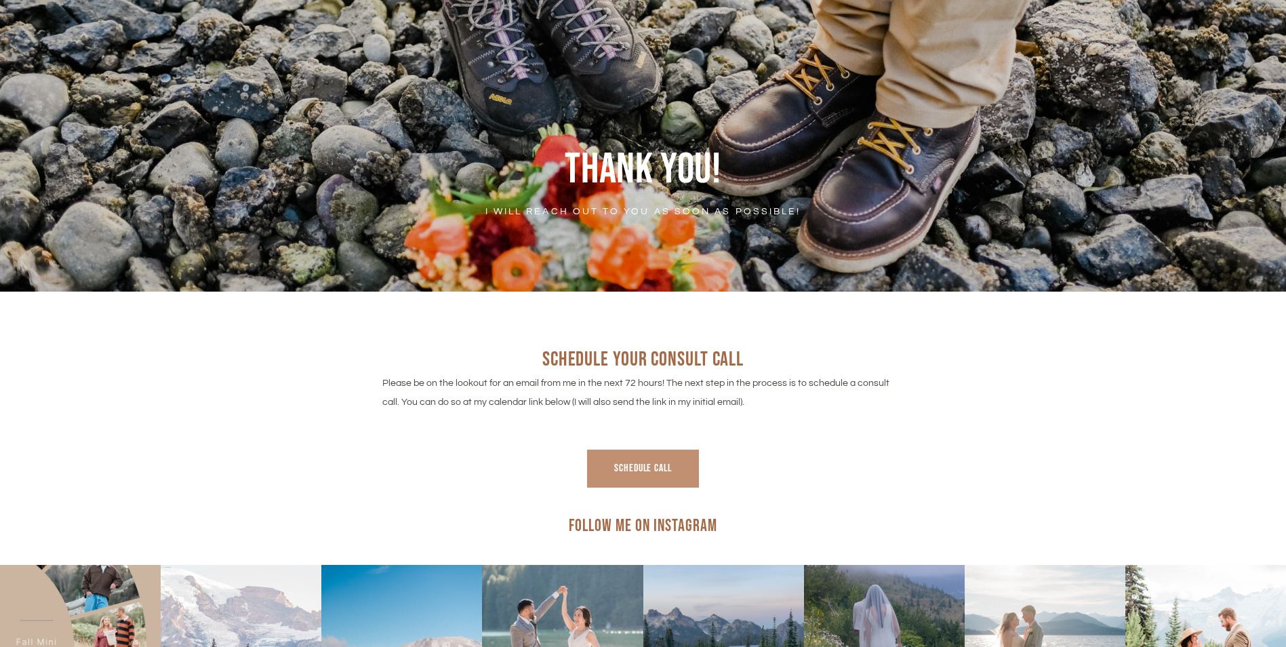
click at [658, 457] on link "schedule call" at bounding box center [643, 469] width 113 height 38
